Goal: Obtain resource: Obtain resource

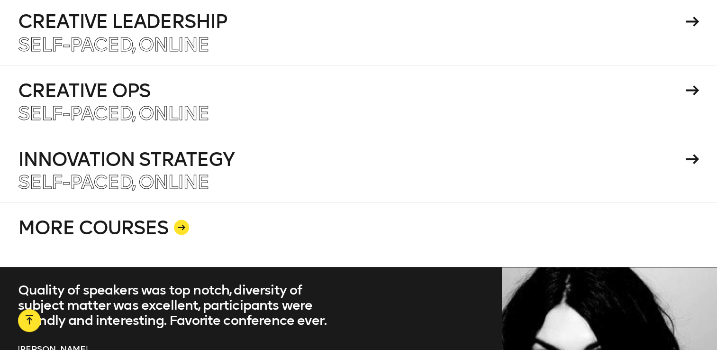
scroll to position [1812, 0]
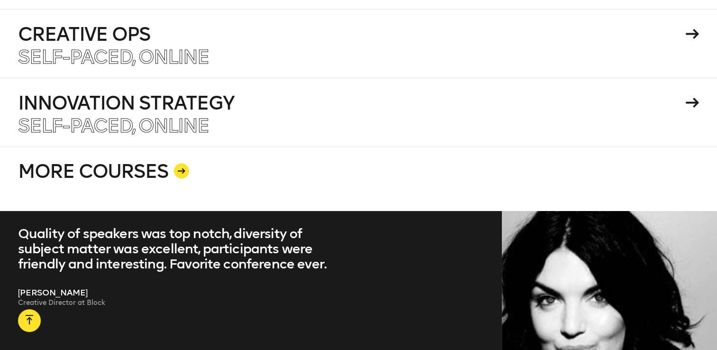
click at [182, 168] on icon at bounding box center [182, 171] width 8 height 6
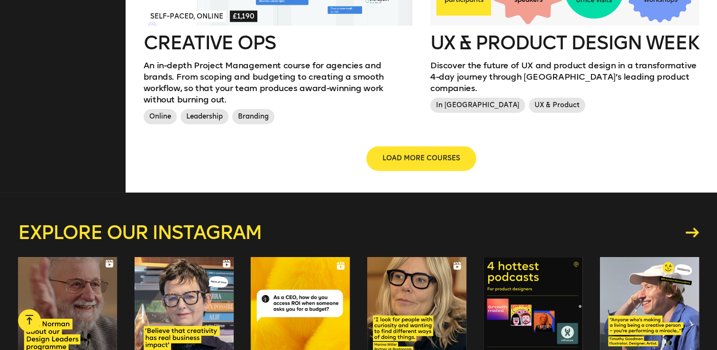
scroll to position [1185, 0]
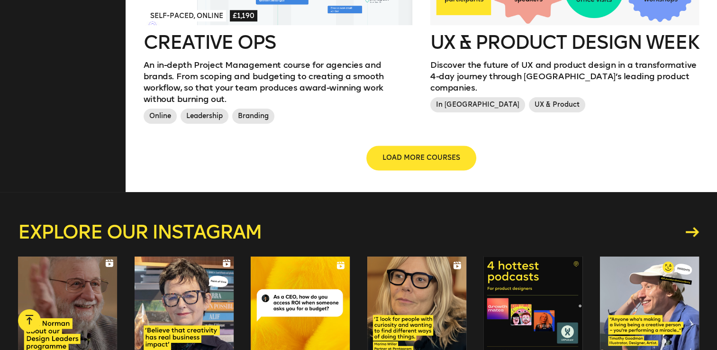
click at [387, 153] on span "LOAD MORE COURSES" at bounding box center [422, 157] width 78 height 9
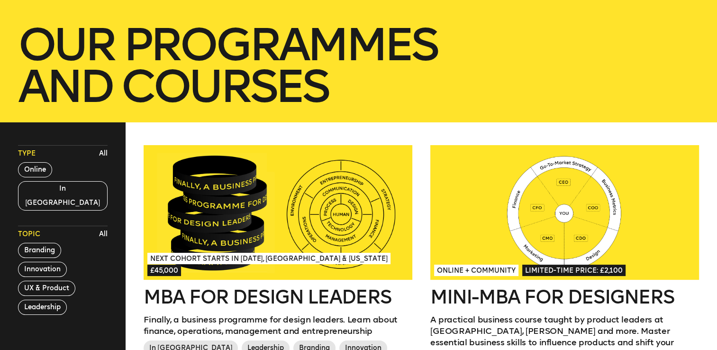
scroll to position [237, 0]
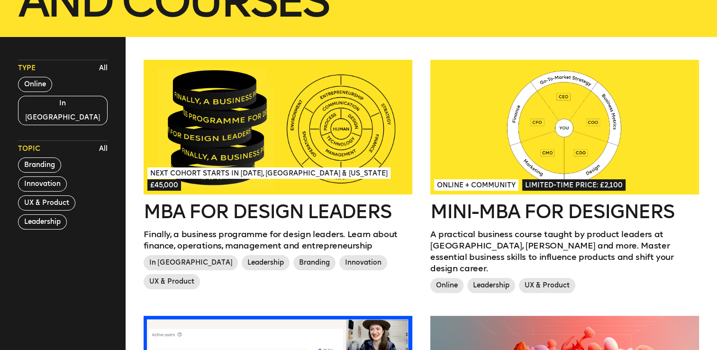
click at [262, 212] on h2 "MBA for Design Leaders" at bounding box center [278, 211] width 269 height 19
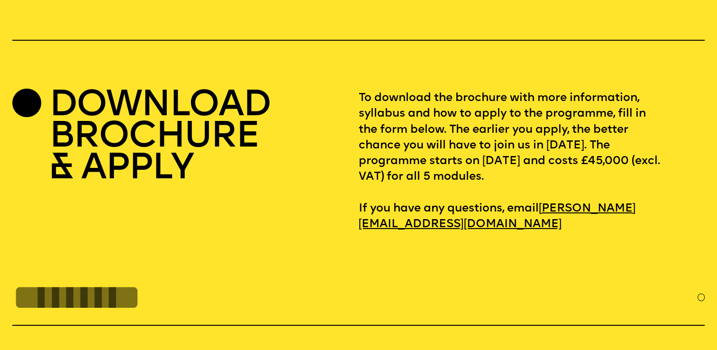
scroll to position [3116, 0]
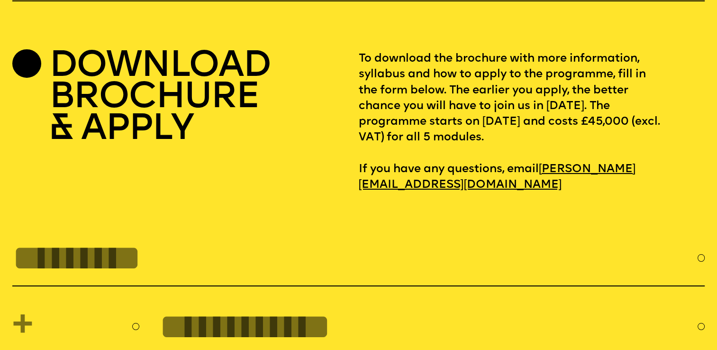
click at [30, 148] on div "DOWNLOAD BROCHURE & APPLY" at bounding box center [185, 122] width 346 height 142
click at [90, 135] on h2 "DOWNLOAD BROCHURE & APPLY" at bounding box center [159, 98] width 221 height 94
click at [93, 135] on h2 "DOWNLOAD BROCHURE & APPLY" at bounding box center [159, 98] width 221 height 94
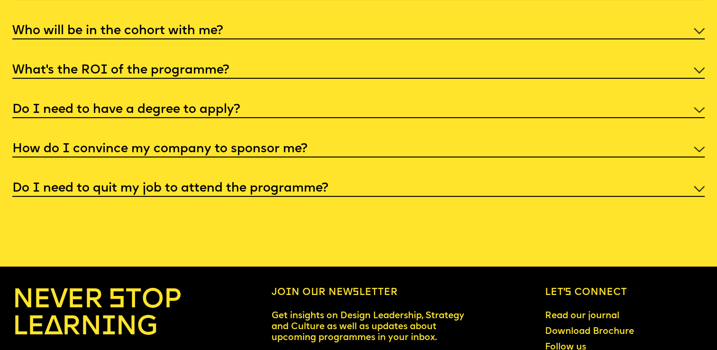
scroll to position [4111, 0]
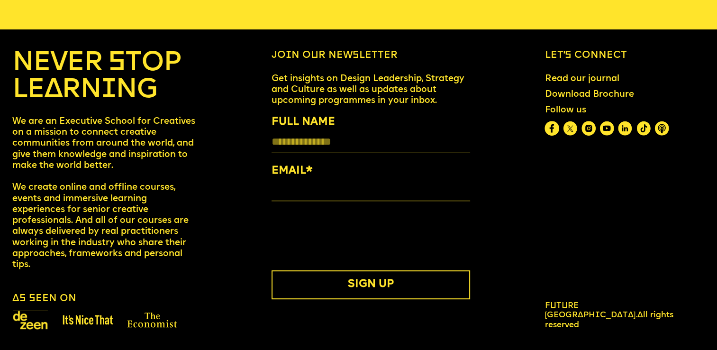
click at [594, 127] on img at bounding box center [589, 128] width 14 height 14
